Goal: Find specific page/section: Find specific page/section

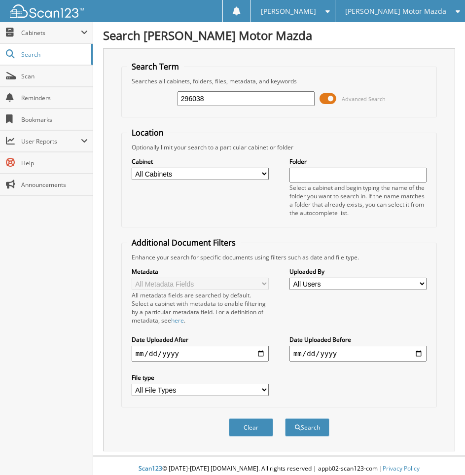
type input "296038"
click at [285, 418] on button "Search" at bounding box center [307, 427] width 44 height 18
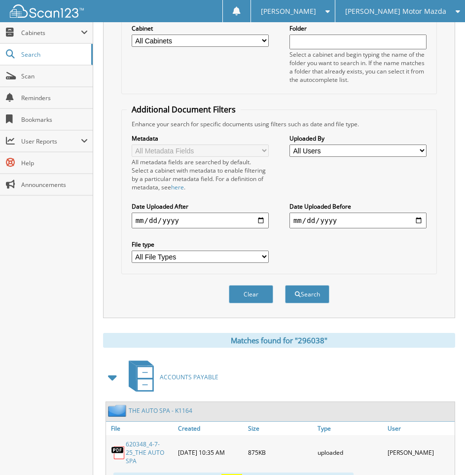
scroll to position [175, 0]
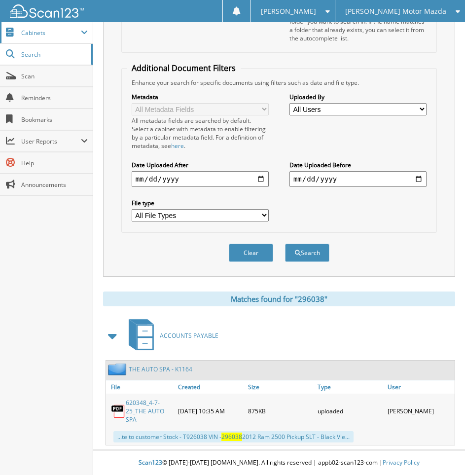
click at [62, 31] on span "Cabinets" at bounding box center [51, 33] width 60 height 8
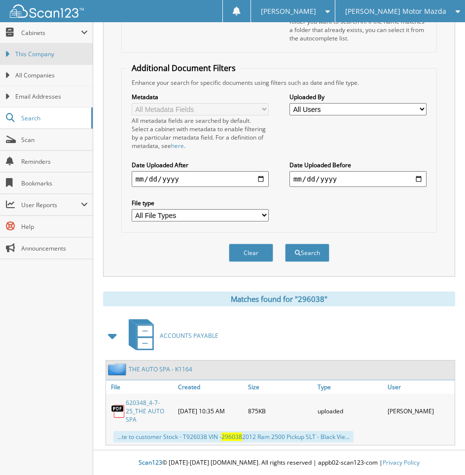
click at [59, 52] on span "This Company" at bounding box center [51, 54] width 72 height 9
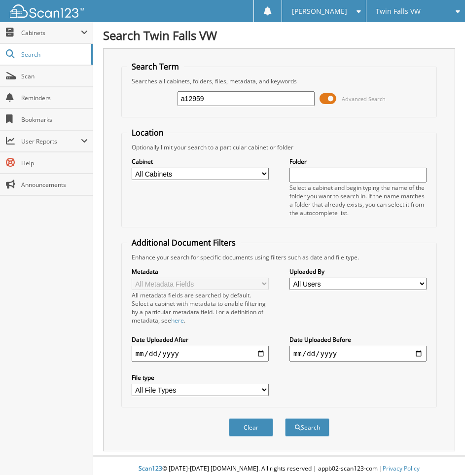
type input "a12959"
click at [285, 418] on button "Search" at bounding box center [307, 427] width 44 height 18
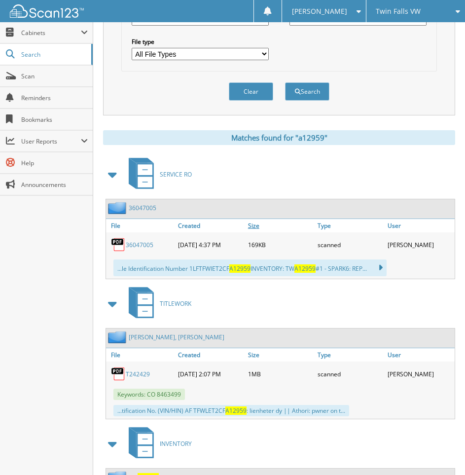
scroll to position [379, 0]
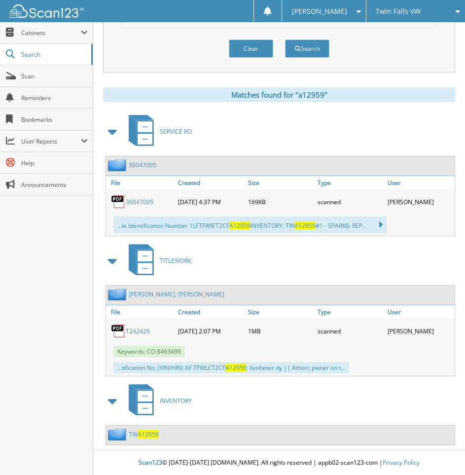
click at [151, 434] on span "A12959" at bounding box center [148, 434] width 21 height 8
